Goal: Register for event/course

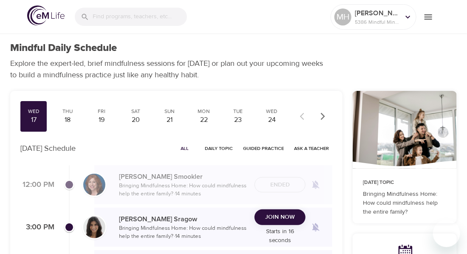
click at [275, 214] on span "Join Now" at bounding box center [280, 217] width 30 height 11
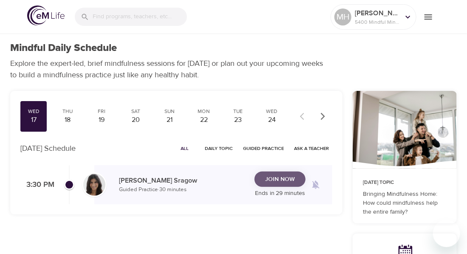
click at [277, 181] on span "Join Now" at bounding box center [280, 179] width 30 height 11
